Goal: Transaction & Acquisition: Book appointment/travel/reservation

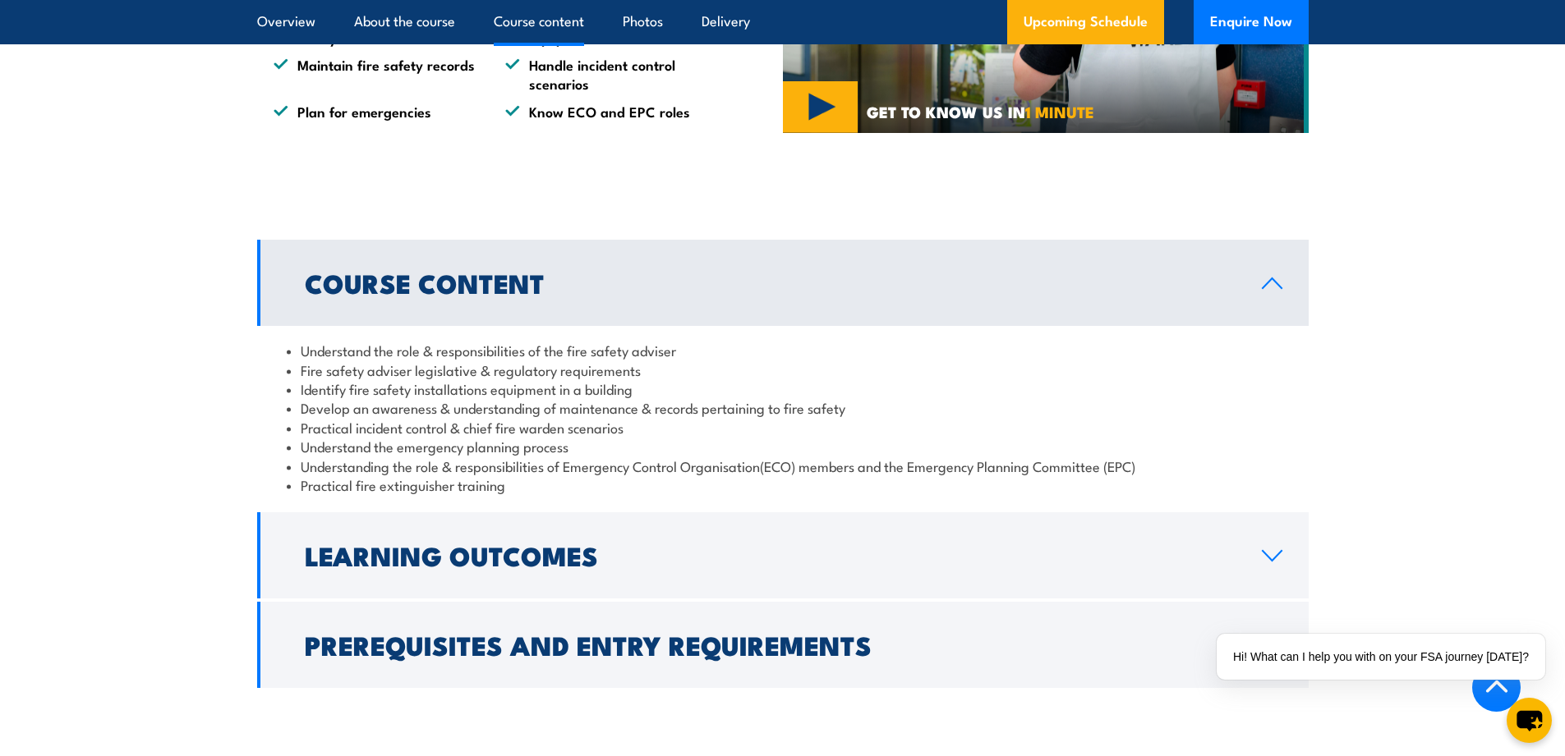
scroll to position [1478, 0]
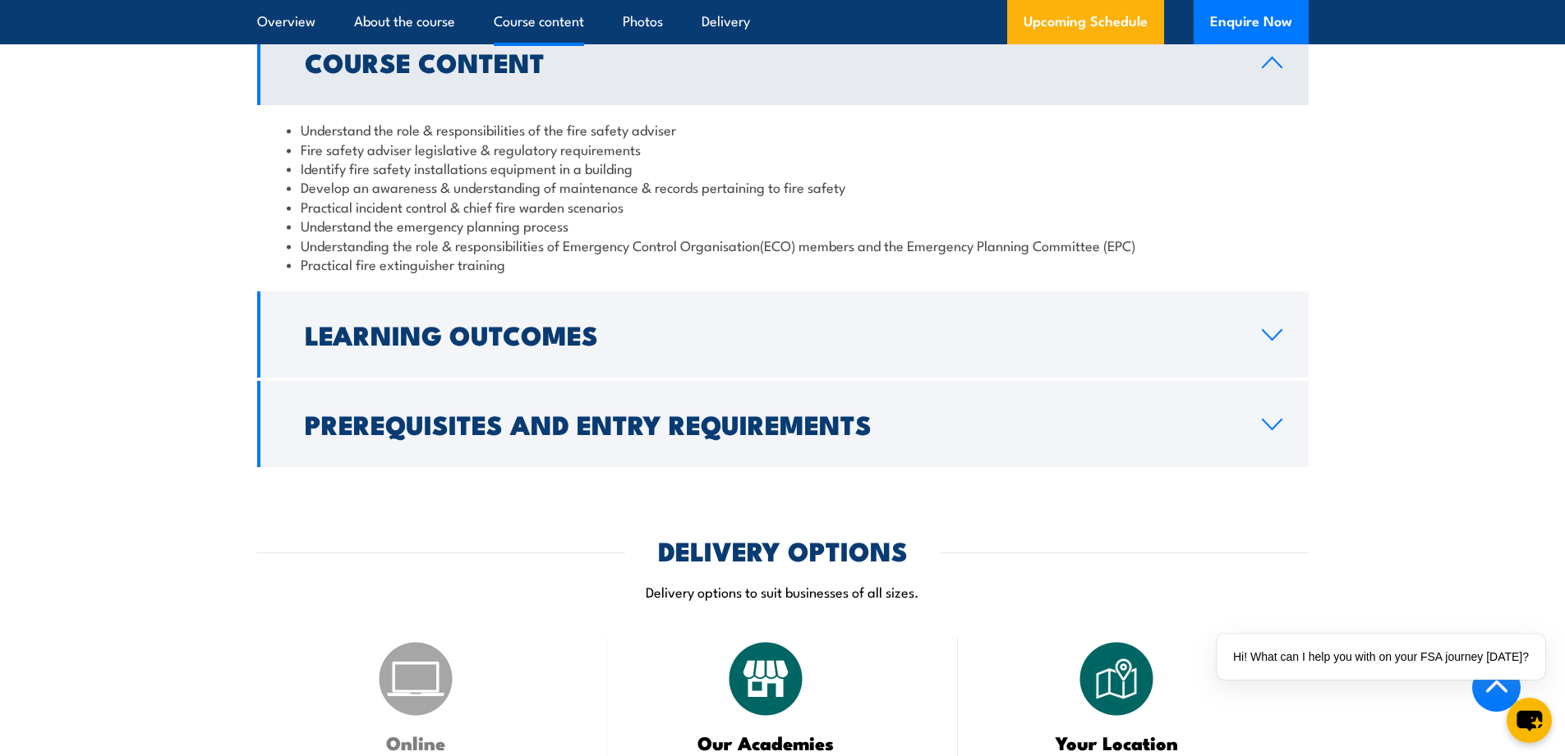
click at [1266, 67] on icon at bounding box center [1271, 62] width 19 height 10
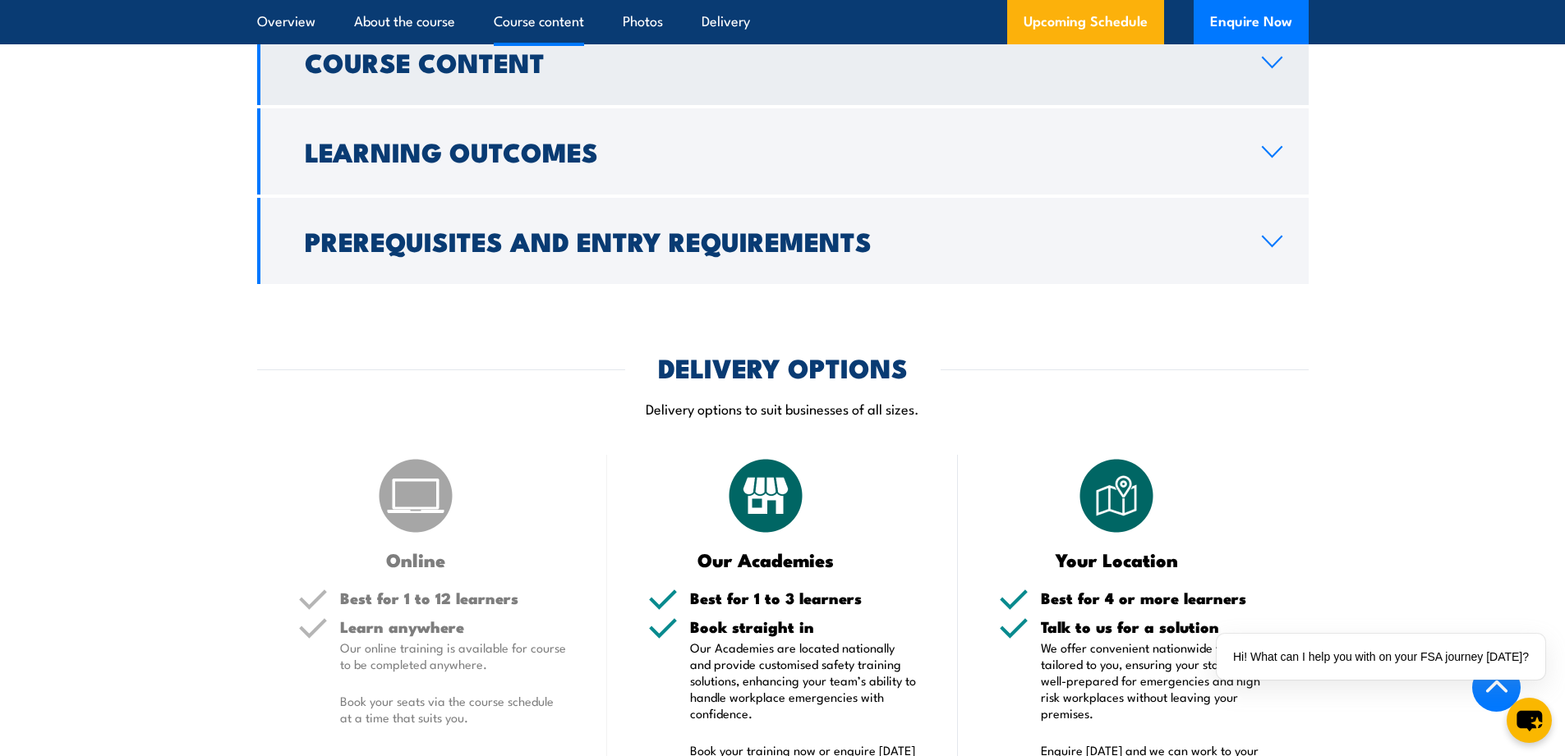
click at [1266, 67] on icon at bounding box center [1271, 62] width 19 height 10
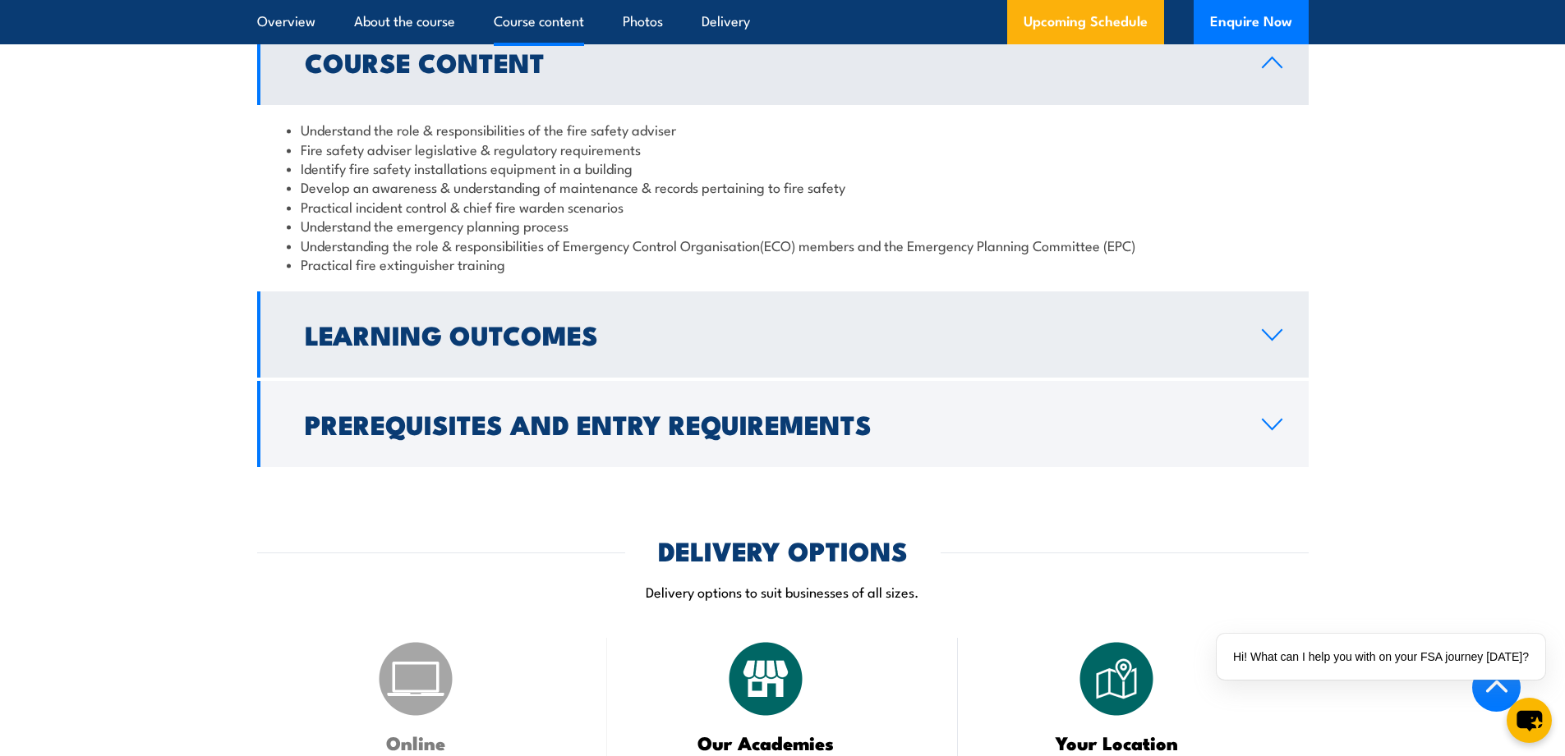
click at [487, 346] on h2 "Learning Outcomes" at bounding box center [770, 334] width 930 height 23
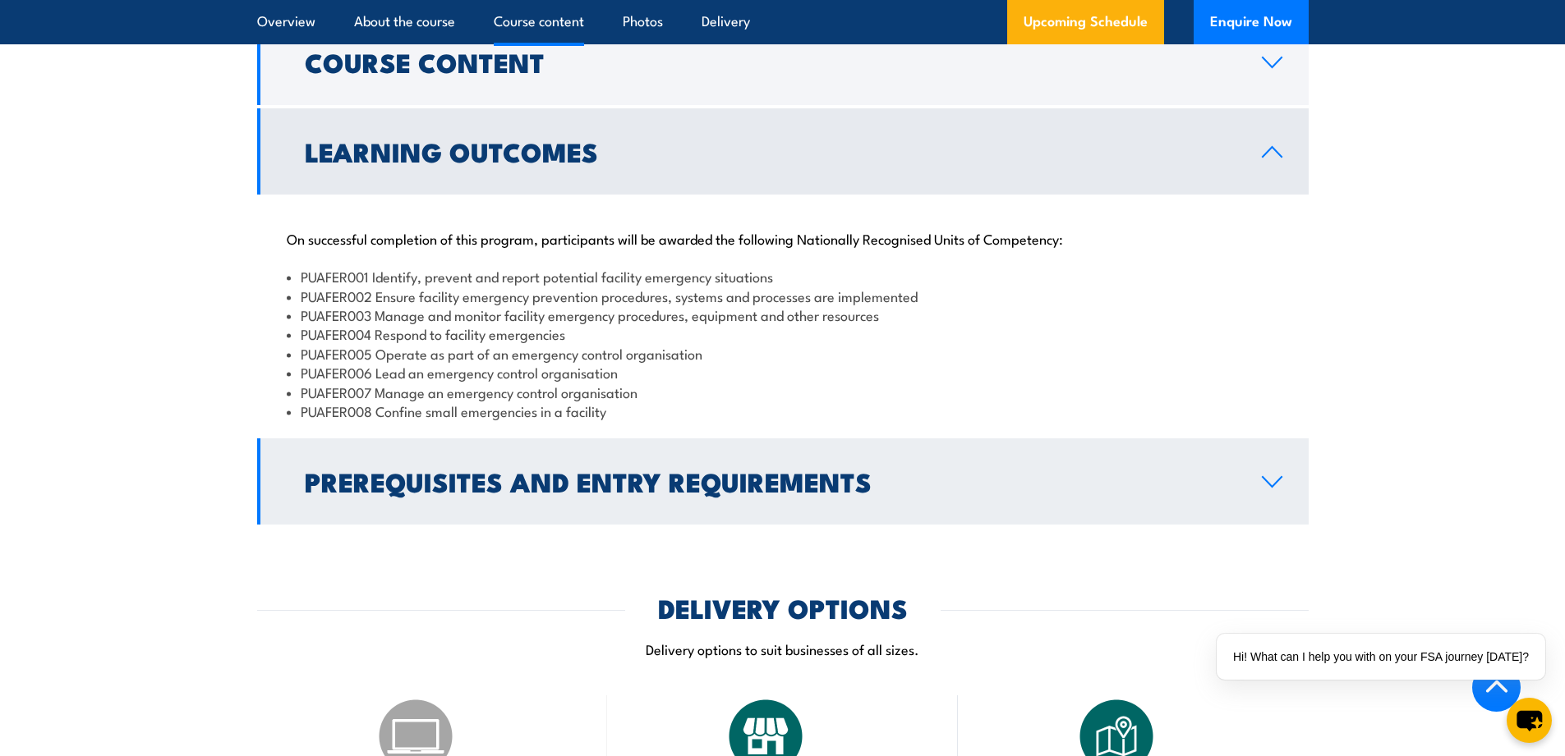
click at [802, 493] on h2 "Prerequisites and Entry Requirements" at bounding box center [770, 481] width 930 height 23
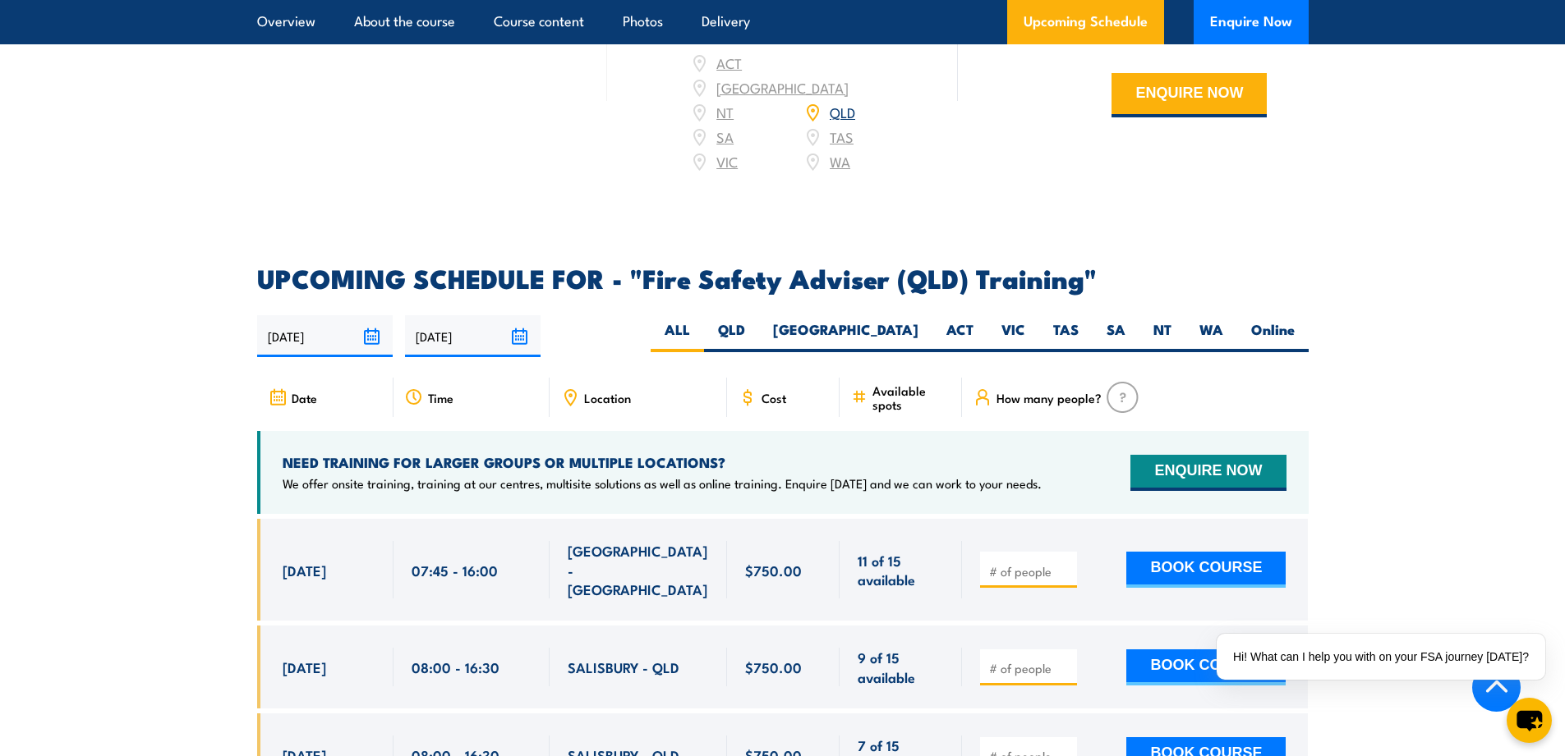
scroll to position [2497, 0]
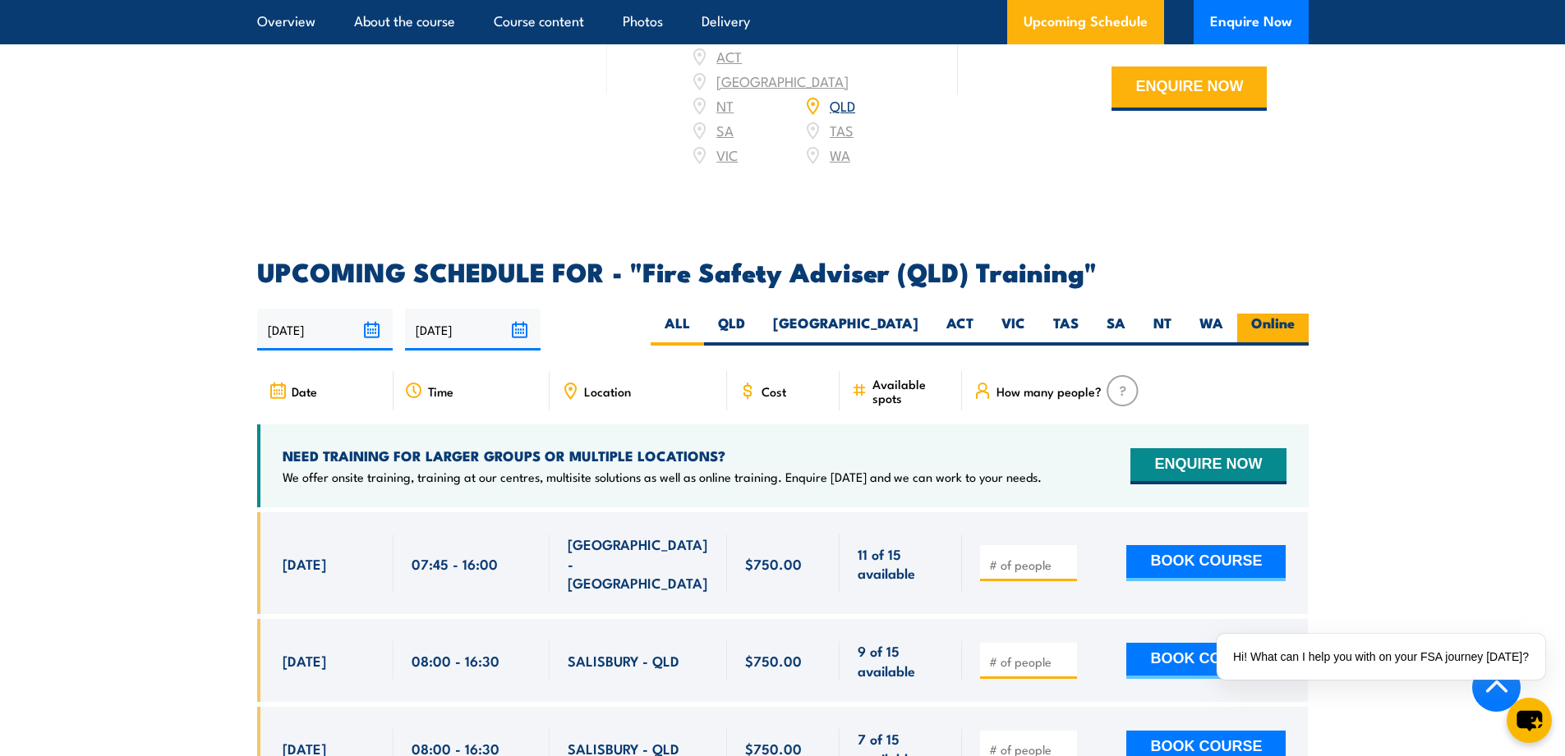
click at [1257, 344] on label "Online" at bounding box center [1272, 330] width 71 height 32
click at [1294, 324] on input "Online" at bounding box center [1299, 319] width 11 height 11
radio input "true"
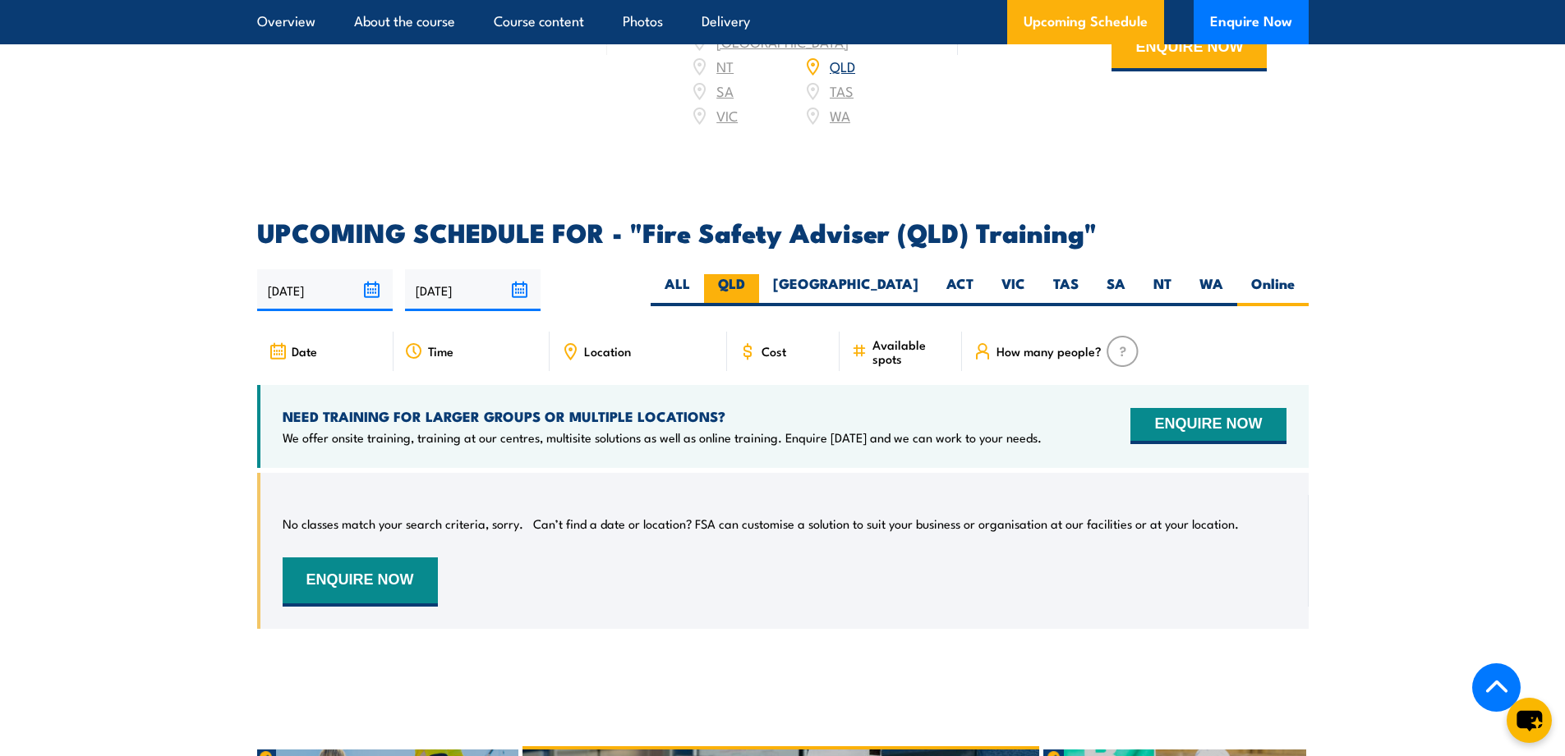
scroll to position [2441, 0]
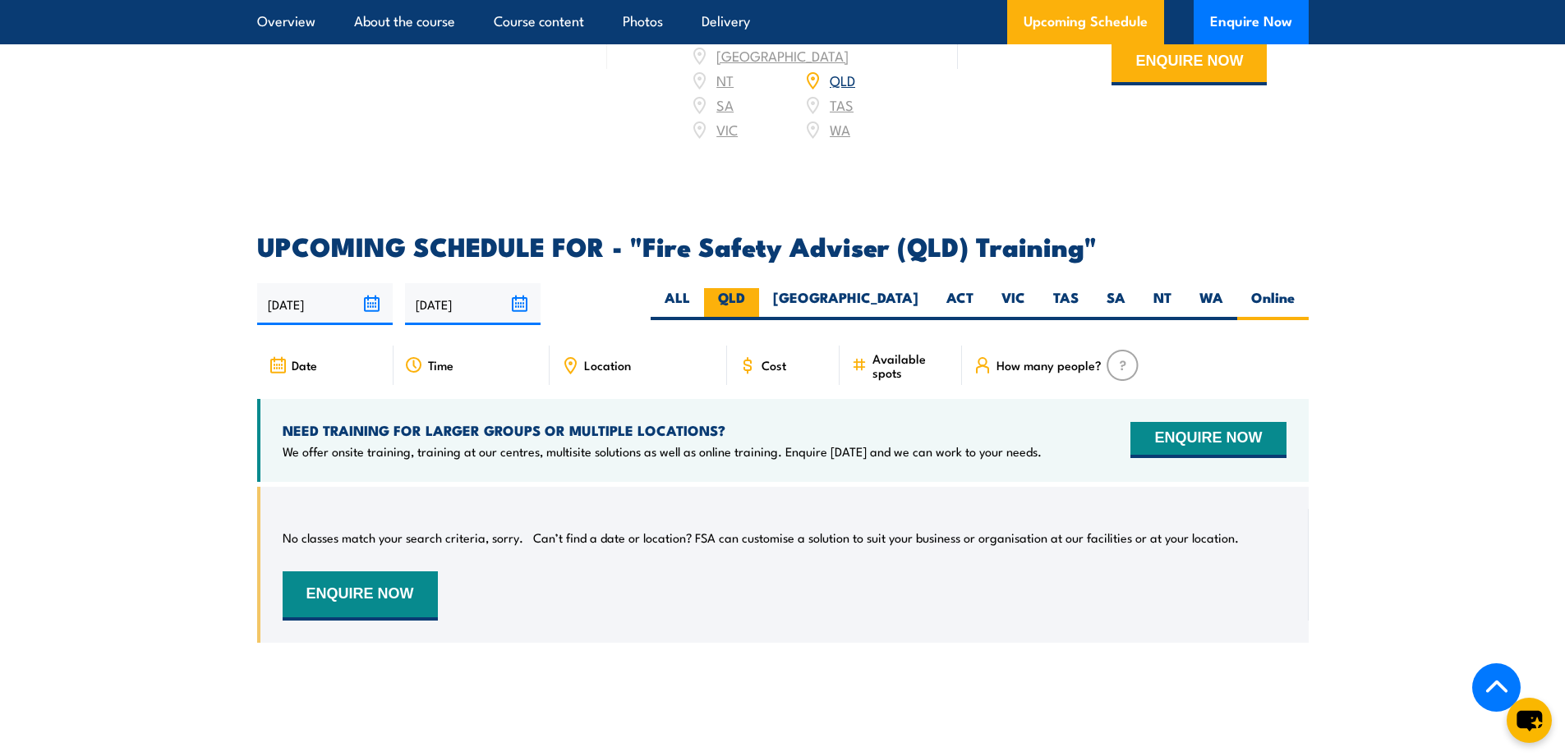
click at [759, 317] on label "QLD" at bounding box center [731, 304] width 55 height 32
click at [756, 299] on input "QLD" at bounding box center [750, 293] width 11 height 11
radio input "true"
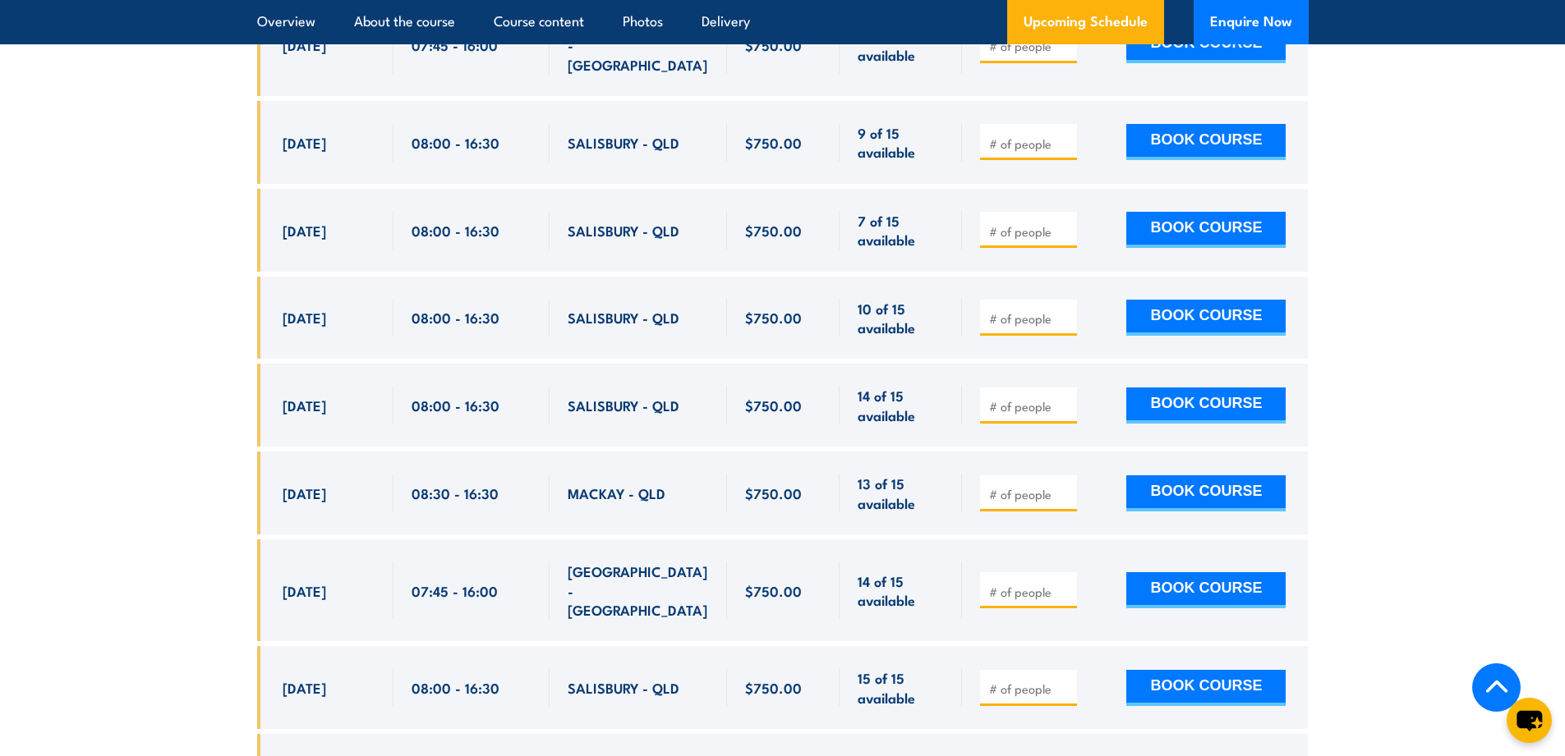
scroll to position [3016, 0]
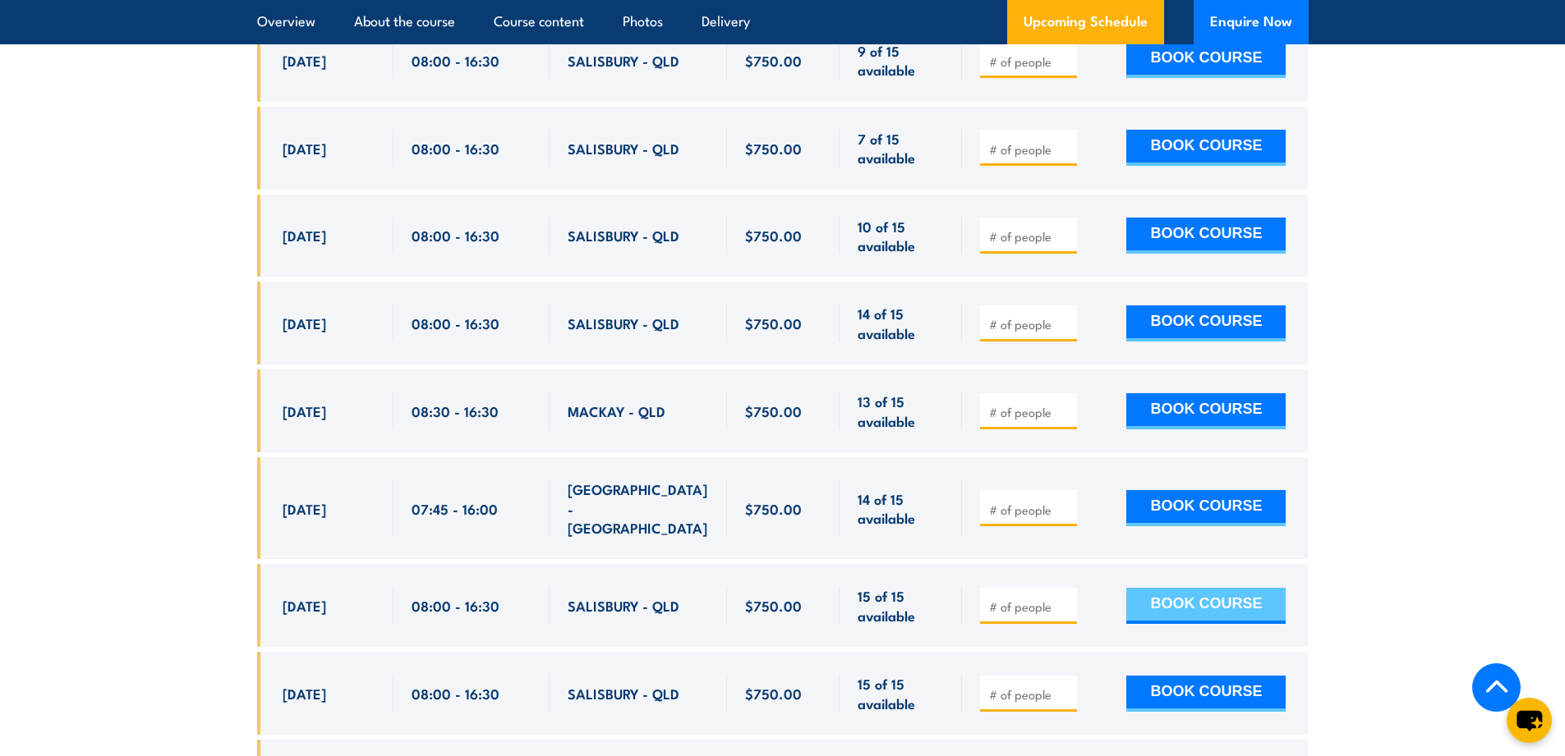
click at [1188, 588] on button "BOOK COURSE" at bounding box center [1205, 606] width 159 height 36
click at [1031, 599] on input "number" at bounding box center [1030, 607] width 82 height 16
type input "2"
click at [1266, 590] on button "BOOK COURSE" at bounding box center [1205, 606] width 159 height 36
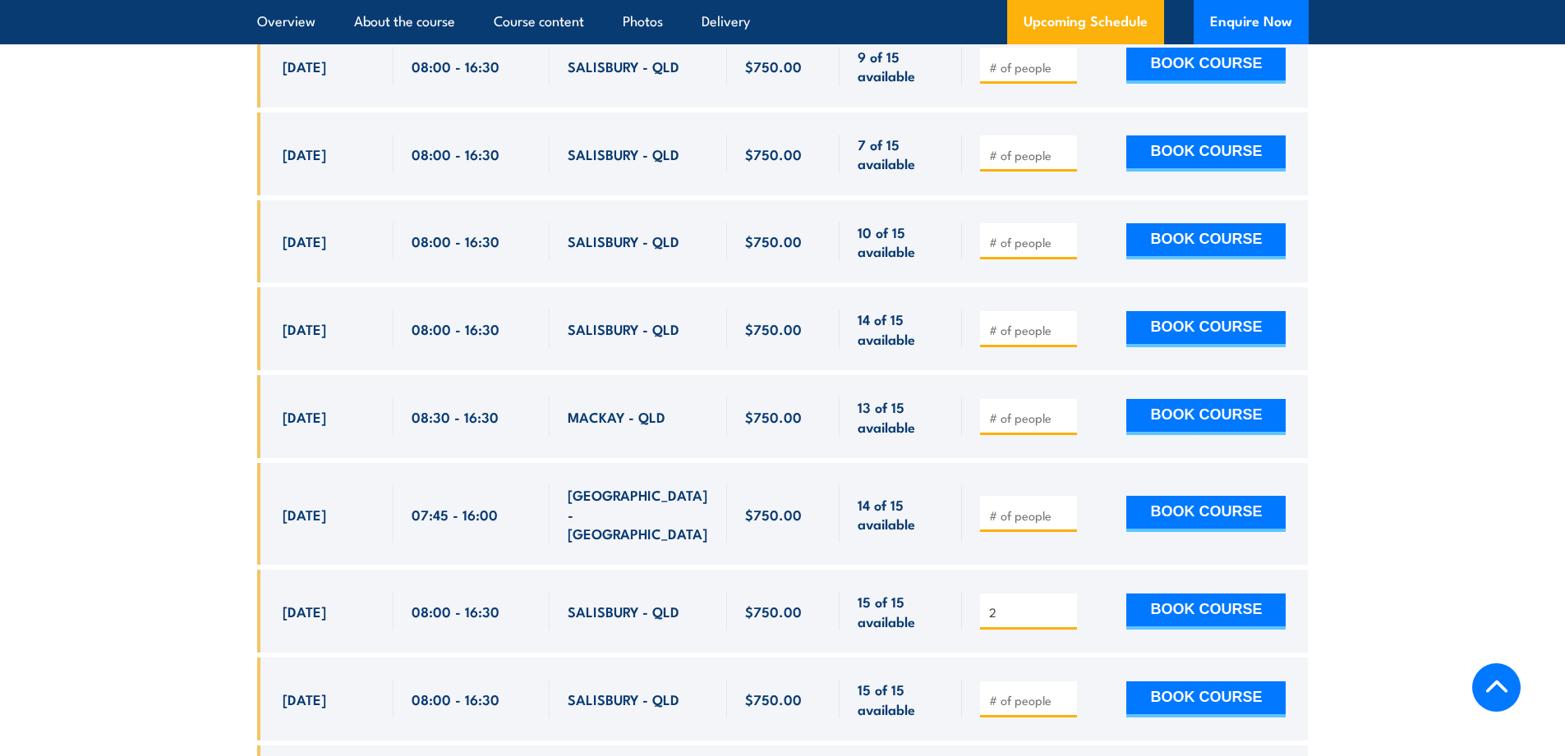
scroll to position [3016, 0]
